Goal: Transaction & Acquisition: Register for event/course

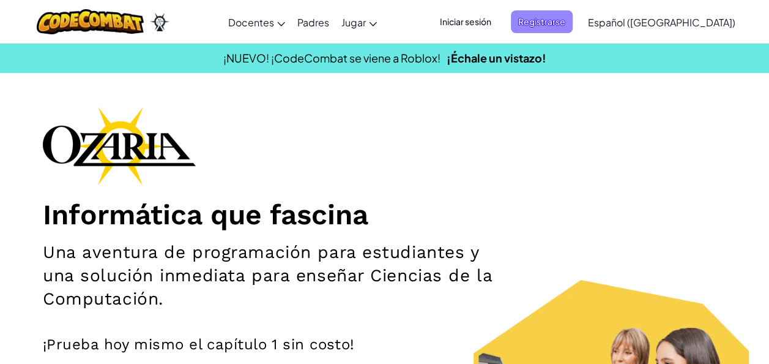
click at [573, 26] on span "Registrarse" at bounding box center [542, 21] width 62 height 23
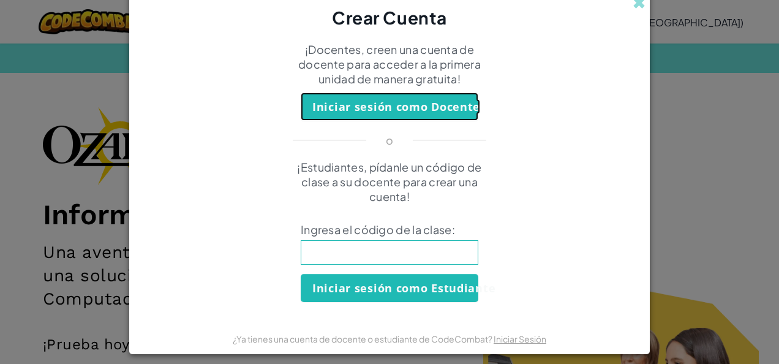
click at [412, 105] on button "Iniciar sesión como Docente" at bounding box center [389, 106] width 177 height 28
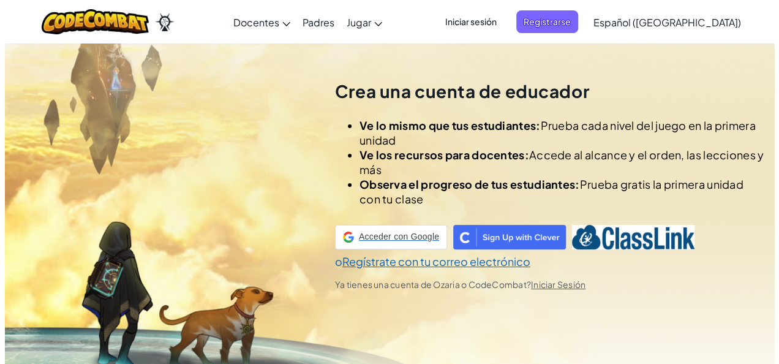
scroll to position [43, 0]
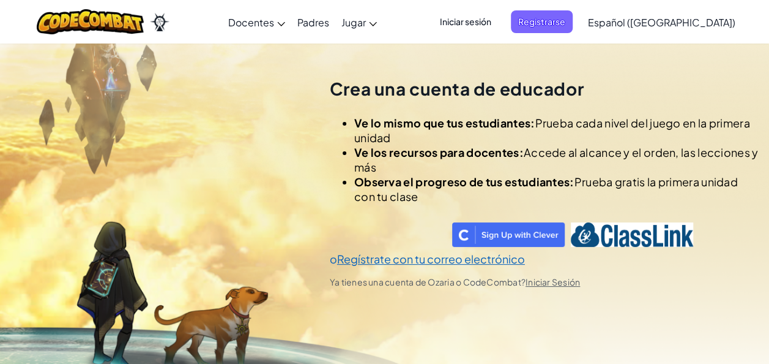
click at [492, 19] on span "Iniciar sesión" at bounding box center [466, 21] width 66 height 23
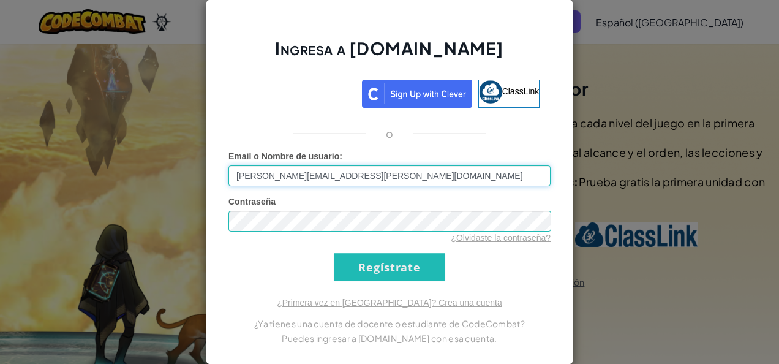
type input "[PERSON_NAME][EMAIL_ADDRESS][PERSON_NAME][DOMAIN_NAME]"
click at [334, 253] on input "Regístrate" at bounding box center [389, 267] width 111 height 28
